Goal: Transaction & Acquisition: Download file/media

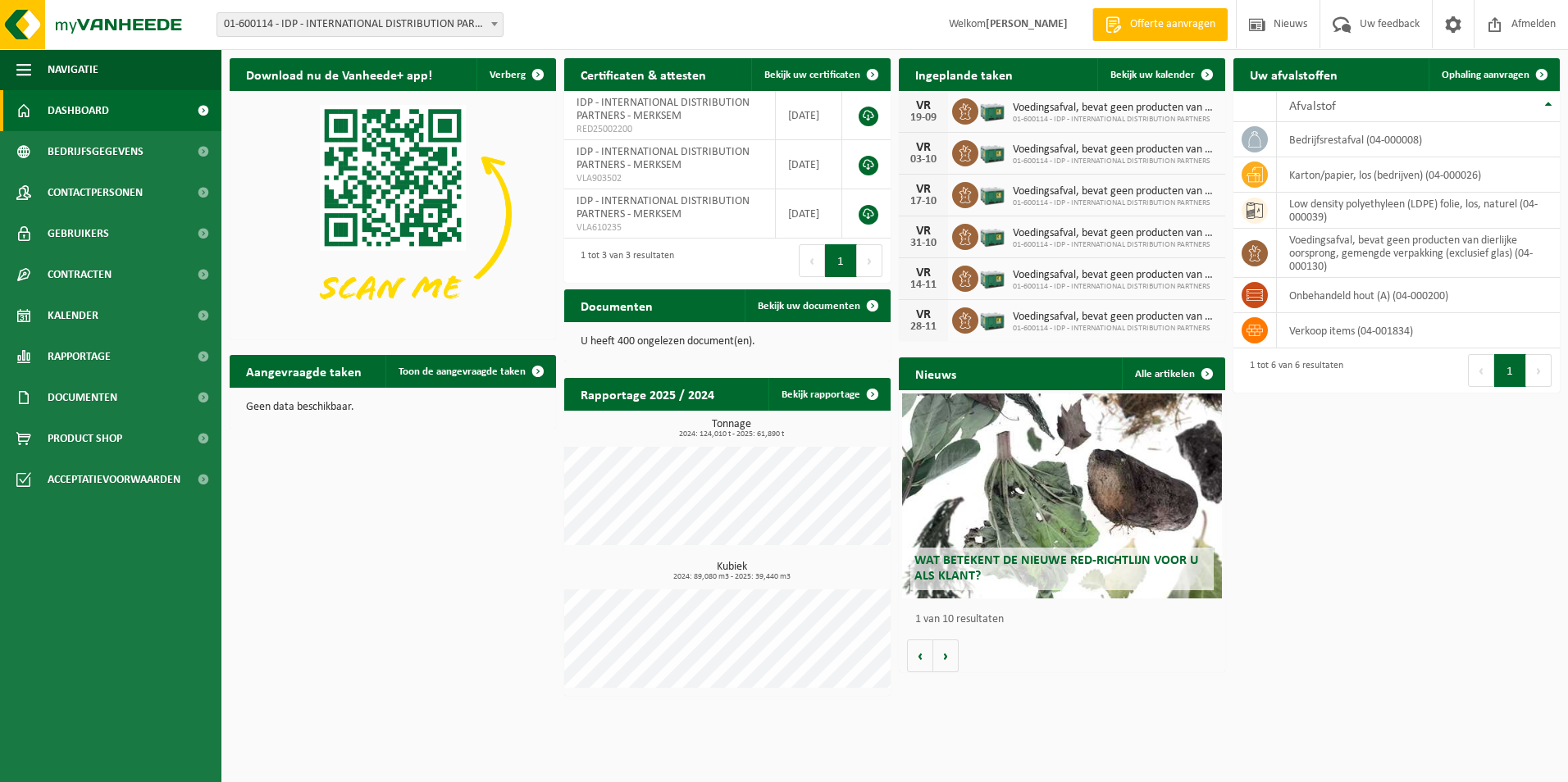
click at [1516, 631] on div "Download nu de Vanheede+ app! Verberg Certificaten & attesten Bekijk uw certifi…" at bounding box center [895, 377] width 1339 height 654
click at [98, 392] on span "Documenten" at bounding box center [82, 398] width 70 height 41
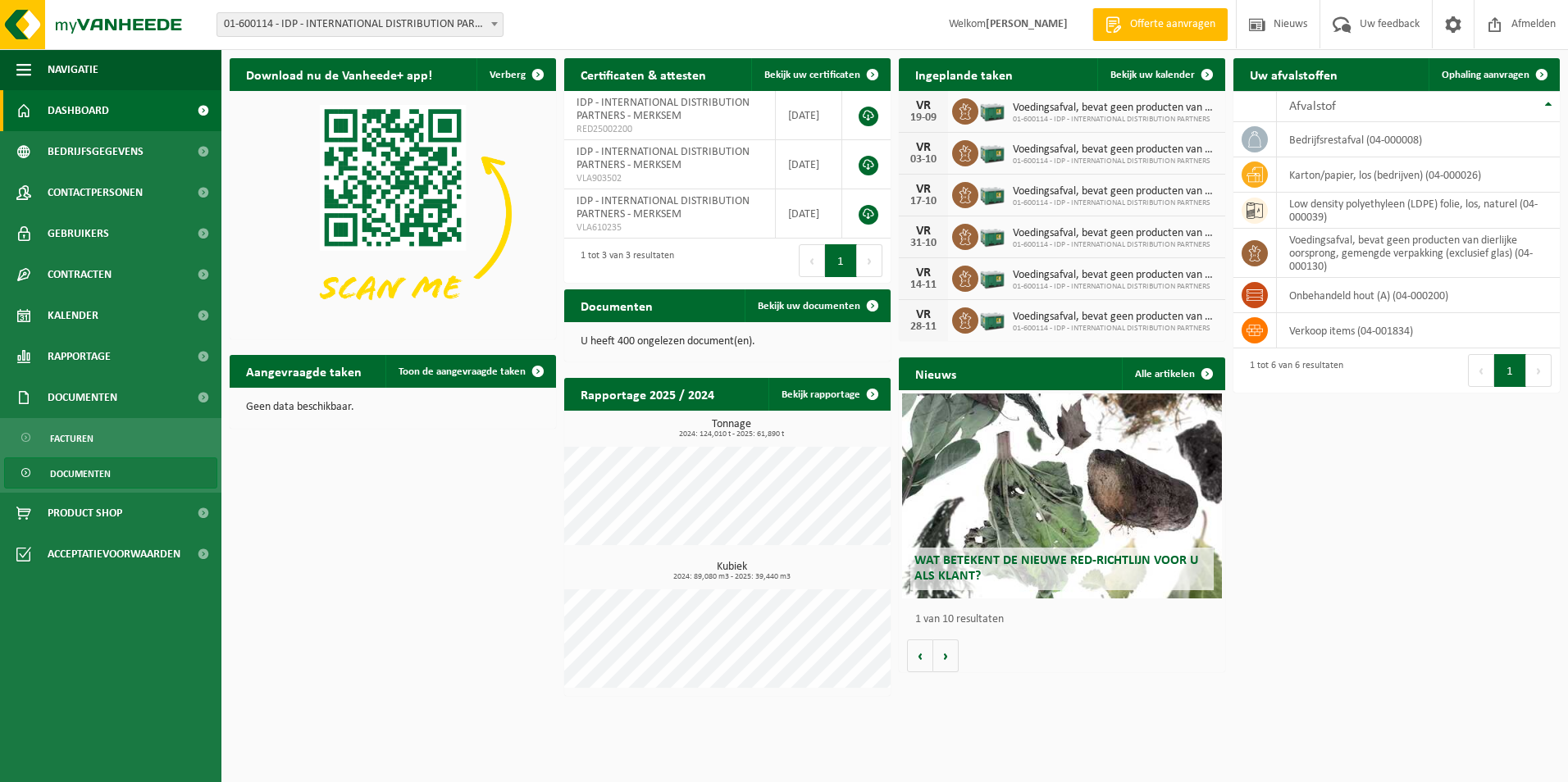
click at [72, 473] on span "Documenten" at bounding box center [81, 473] width 61 height 31
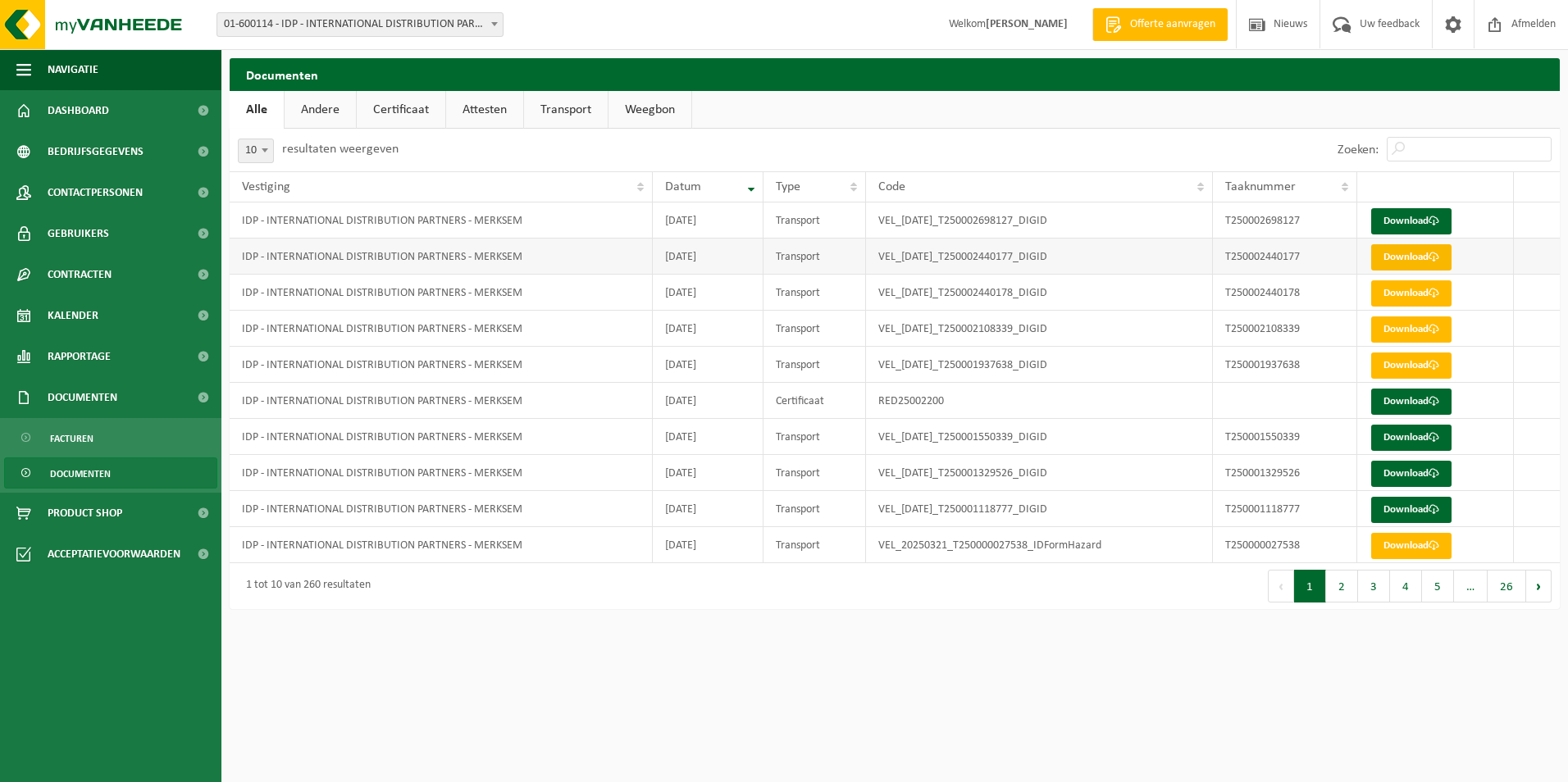
click at [1404, 260] on link "Download" at bounding box center [1411, 257] width 81 height 26
click at [1395, 289] on link "Download" at bounding box center [1411, 293] width 81 height 26
click at [1510, 22] on span "Afmelden" at bounding box center [1534, 24] width 53 height 48
